Goal: Use online tool/utility: Use online tool/utility

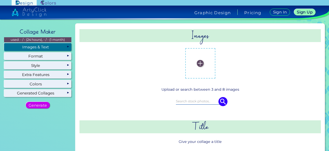
click at [198, 58] on label at bounding box center [200, 63] width 25 height 25
click at [0, 0] on input "file" at bounding box center [0, 0] width 0 height 0
click at [201, 101] on input at bounding box center [200, 101] width 49 height 6
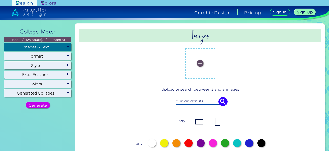
type input "dunkin donuts"
click at [220, 101] on img at bounding box center [222, 101] width 9 height 9
click at [204, 101] on input "dunkin donuts" at bounding box center [200, 101] width 49 height 6
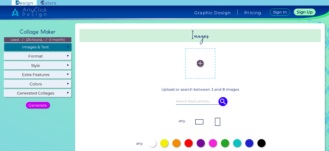
click at [200, 62] on img at bounding box center [200, 63] width 7 height 7
click at [0, 0] on input "file" at bounding box center [0, 0] width 0 height 0
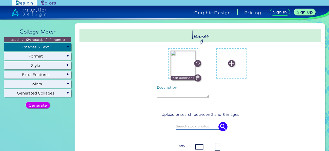
click at [233, 64] on label at bounding box center [231, 63] width 25 height 25
click at [0, 0] on input "file" at bounding box center [0, 0] width 0 height 0
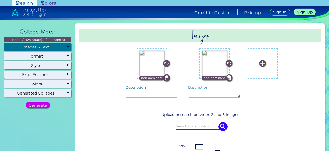
click at [259, 62] on img at bounding box center [262, 63] width 7 height 7
click at [0, 0] on input "file" at bounding box center [0, 0] width 0 height 0
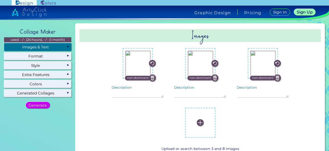
click at [197, 122] on img at bounding box center [200, 122] width 7 height 7
click at [0, 0] on input "file" at bounding box center [0, 0] width 0 height 0
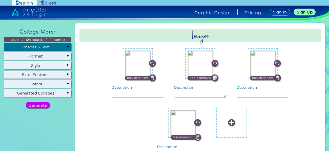
click at [230, 122] on img at bounding box center [231, 122] width 7 height 7
click at [0, 0] on input "file" at bounding box center [0, 0] width 0 height 0
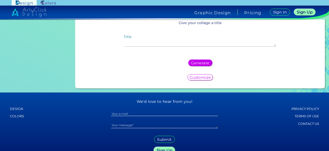
scroll to position [380, 0]
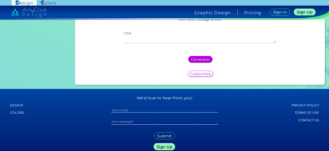
click at [200, 61] on h5 "Generate" at bounding box center [200, 59] width 16 height 4
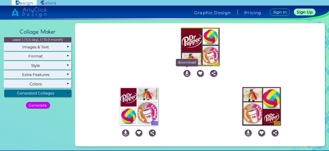
click at [184, 75] on img at bounding box center [186, 73] width 7 height 7
